Goal: Task Accomplishment & Management: Use online tool/utility

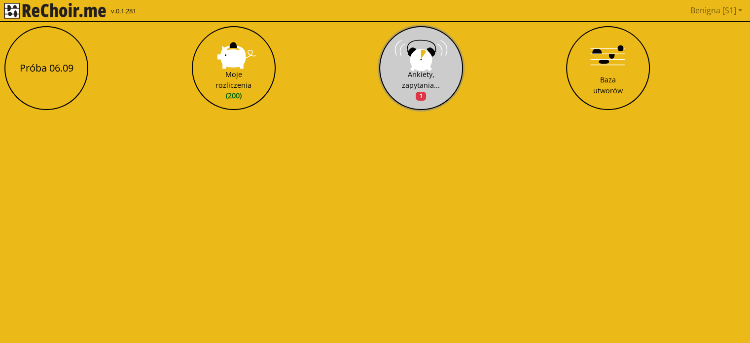
click at [424, 59] on button "Ankiety, zapytania... 1" at bounding box center [421, 68] width 84 height 84
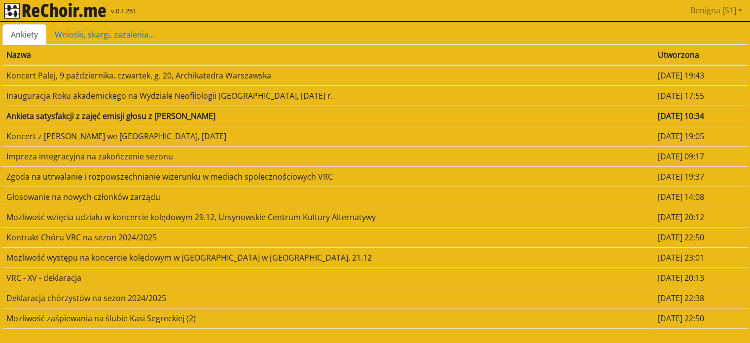
click at [121, 93] on td "Inauguracja Roku akademickego na Wydziale Neofilologii [GEOGRAPHIC_DATA], [DATE…" at bounding box center [328, 95] width 652 height 20
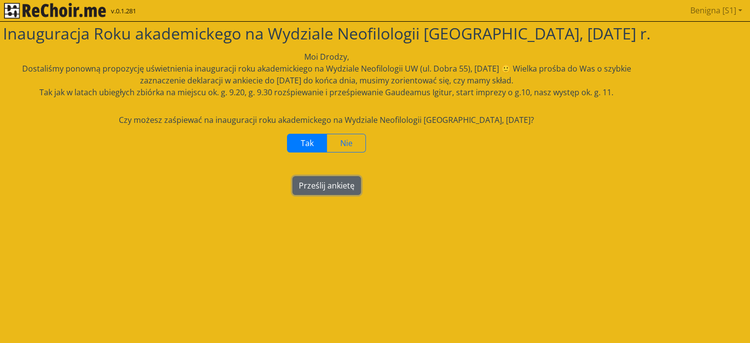
click at [346, 182] on button "Prześlij ankietę" at bounding box center [327, 185] width 69 height 19
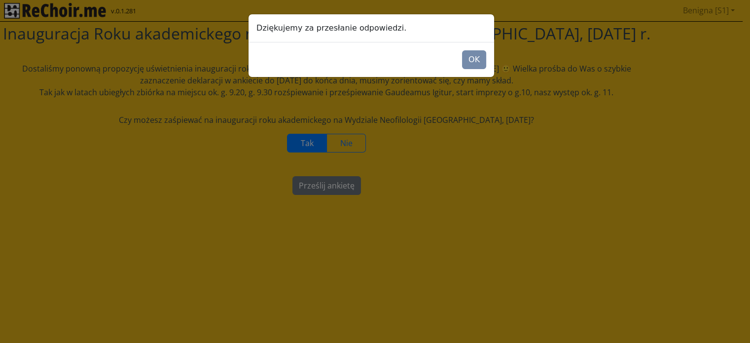
click at [476, 48] on footer "OK" at bounding box center [372, 59] width 246 height 35
click at [476, 53] on button "OK" at bounding box center [474, 59] width 24 height 19
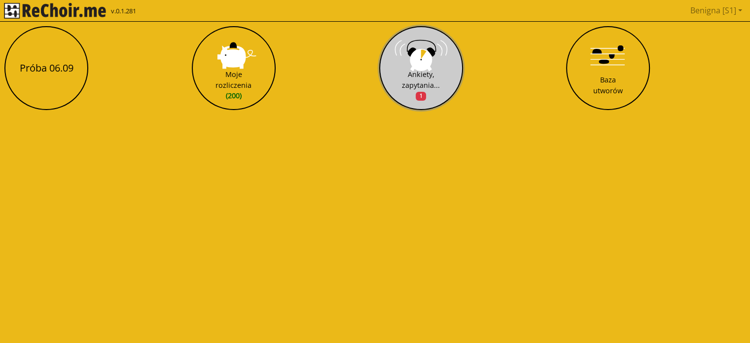
click at [438, 81] on div "Ankiety, zapytania... 1" at bounding box center [421, 85] width 38 height 32
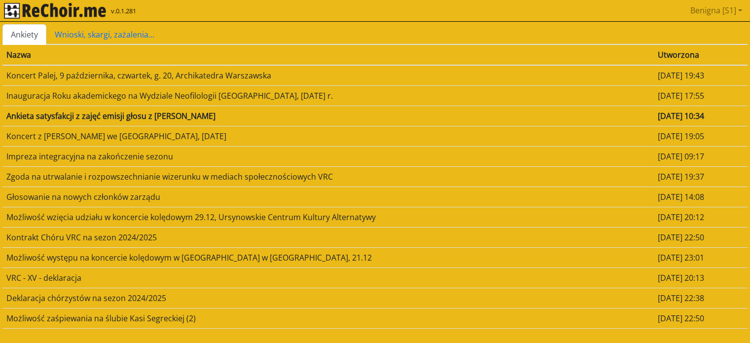
click at [194, 106] on td "Ankieta satysfakcji z zajęć emisji głosu z [PERSON_NAME]" at bounding box center [328, 116] width 652 height 20
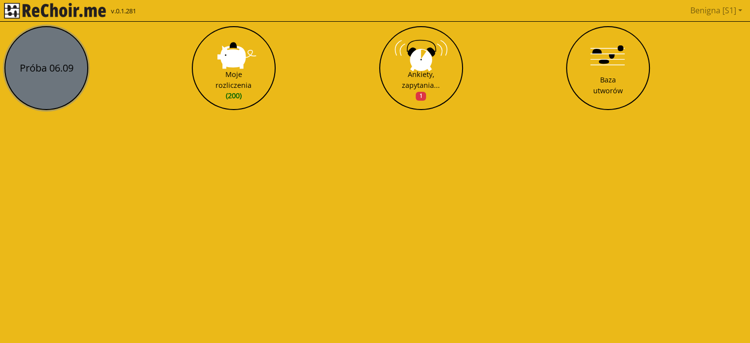
click at [37, 71] on button "Próba 06.09" at bounding box center [46, 68] width 84 height 84
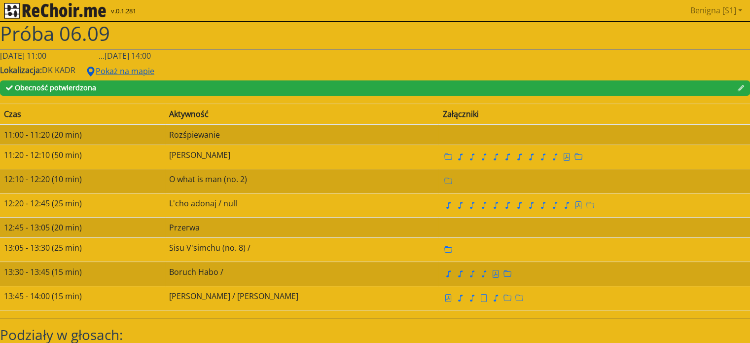
click at [132, 68] on button "Pokaż na mapie" at bounding box center [119, 71] width 81 height 19
